Goal: Task Accomplishment & Management: Use online tool/utility

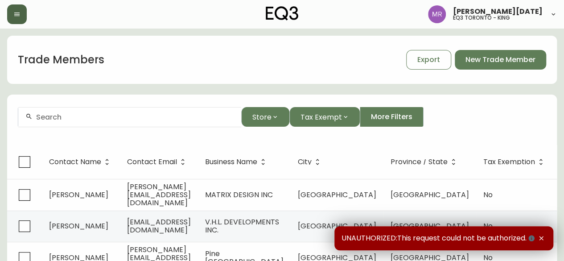
click at [20, 13] on icon "button" at bounding box center [16, 14] width 7 height 7
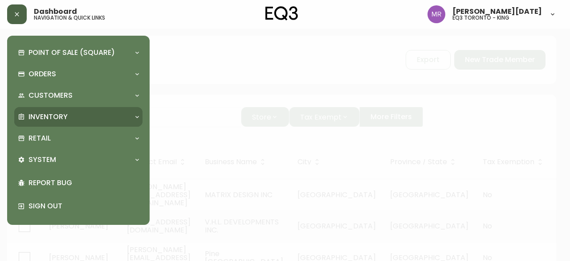
click at [53, 115] on p "Inventory" at bounding box center [48, 117] width 39 height 10
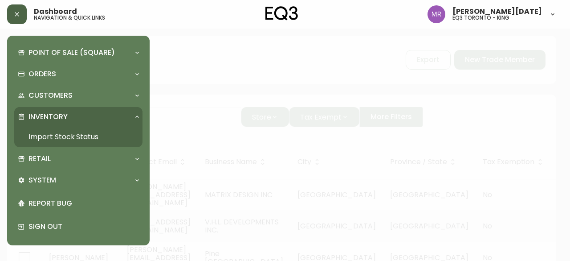
click at [84, 135] on link "Import Stock Status" at bounding box center [78, 137] width 128 height 20
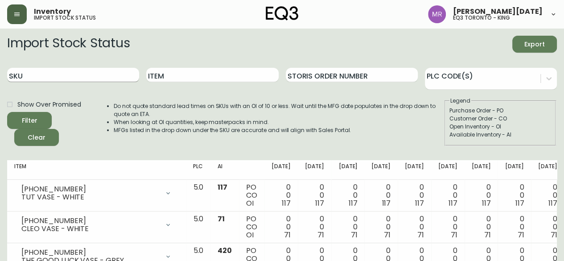
click at [53, 73] on input "SKU" at bounding box center [73, 75] width 132 height 14
paste input "7220-104-1-B"
click at [7, 112] on button "Filter" at bounding box center [29, 120] width 45 height 17
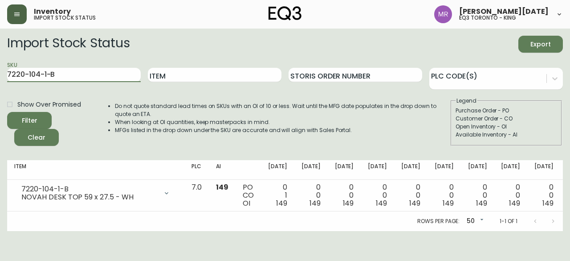
drag, startPoint x: 102, startPoint y: 72, endPoint x: 0, endPoint y: 46, distance: 105.4
click at [0, 46] on main "Import Stock Status Export SKU 7220-104-1-B Item Storis Order Number PLC Code(s…" at bounding box center [285, 130] width 570 height 202
paste input "202"
click at [7, 112] on button "Filter" at bounding box center [29, 120] width 45 height 17
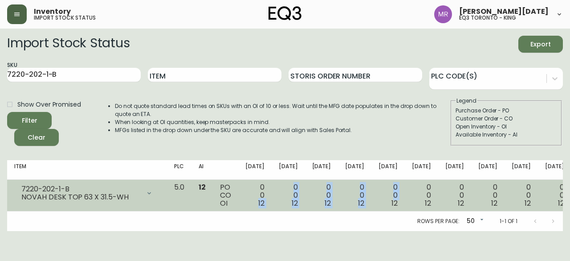
drag, startPoint x: 237, startPoint y: 205, endPoint x: 327, endPoint y: 206, distance: 90.0
click at [327, 206] on tr "7220-202-1-B NOVAH DESK TOP 63 X 31.5-WH Opening Balance 12 ( [DATE] ) Availabl…" at bounding box center [356, 196] width 698 height 32
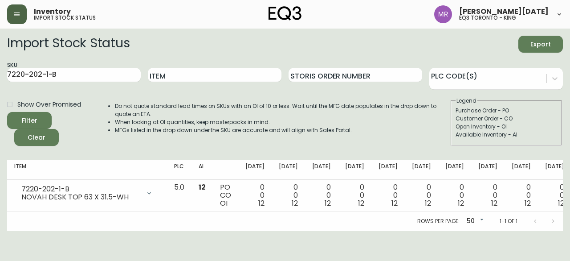
click at [119, 221] on div "Rows per page: 50 50 1-1 of 1" at bounding box center [285, 221] width 556 height 20
drag, startPoint x: 64, startPoint y: 75, endPoint x: 0, endPoint y: 70, distance: 64.4
click at [0, 70] on main "Import Stock Status Export SKU 7220-202-1-B Item Storis Order Number PLC Code(s…" at bounding box center [285, 130] width 570 height 202
click at [43, 75] on input "7220-202-1-B" at bounding box center [74, 75] width 134 height 14
click at [43, 74] on input "7220-202-1-B" at bounding box center [74, 75] width 134 height 14
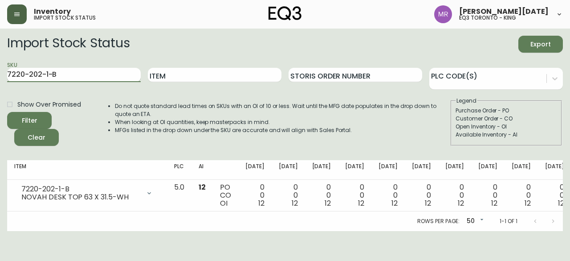
click at [47, 74] on input "7220-202-1-B" at bounding box center [74, 75] width 134 height 14
click at [7, 112] on button "Filter" at bounding box center [29, 120] width 45 height 17
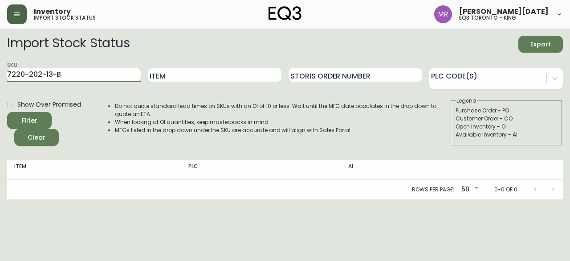
type input "7220-202-13-B"
click at [7, 112] on button "Filter" at bounding box center [29, 120] width 45 height 17
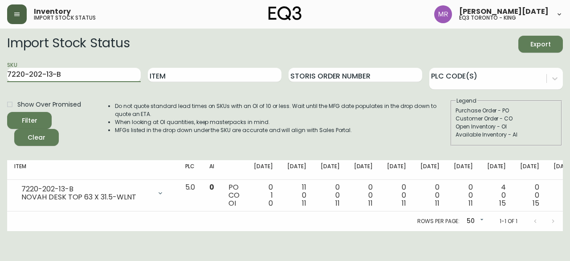
drag, startPoint x: 68, startPoint y: 78, endPoint x: 0, endPoint y: 77, distance: 67.7
click at [0, 77] on main "Import Stock Status Export SKU 7220-202-13-B Item Storis Order Number PLC Code(…" at bounding box center [285, 130] width 570 height 202
